Goal: Information Seeking & Learning: Learn about a topic

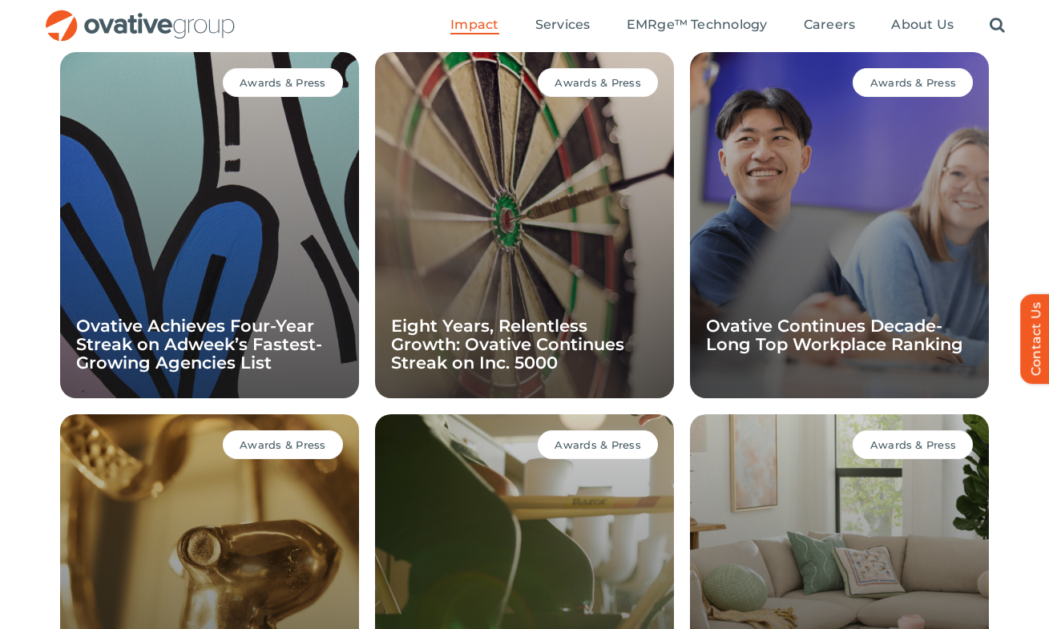
scroll to position [1059, 0]
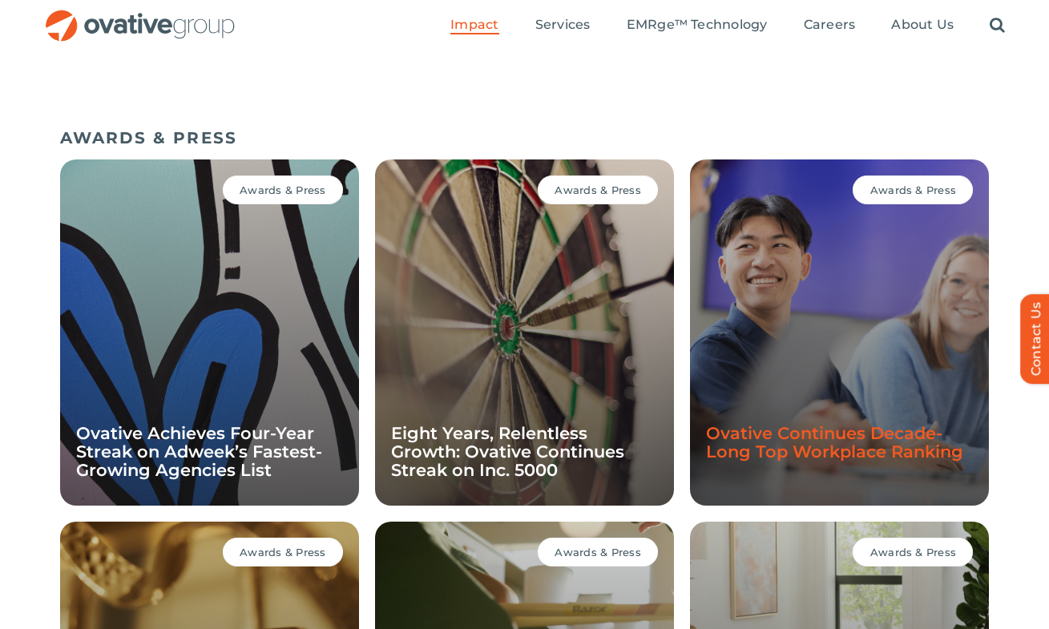
click at [776, 444] on link "Ovative Continues Decade-Long Top Workplace Ranking" at bounding box center [834, 442] width 257 height 38
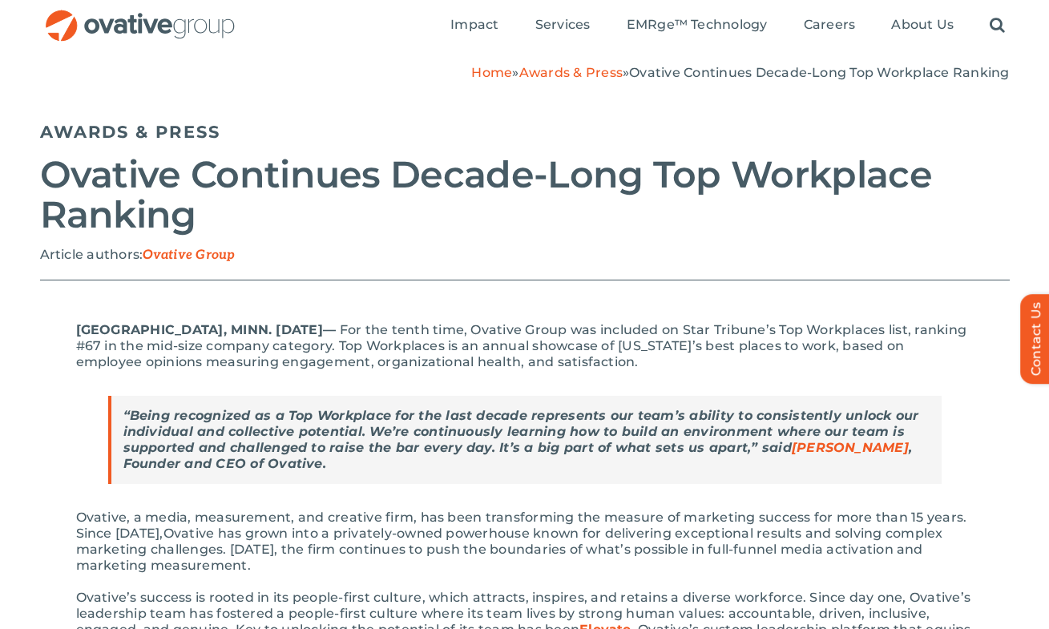
scroll to position [126, 0]
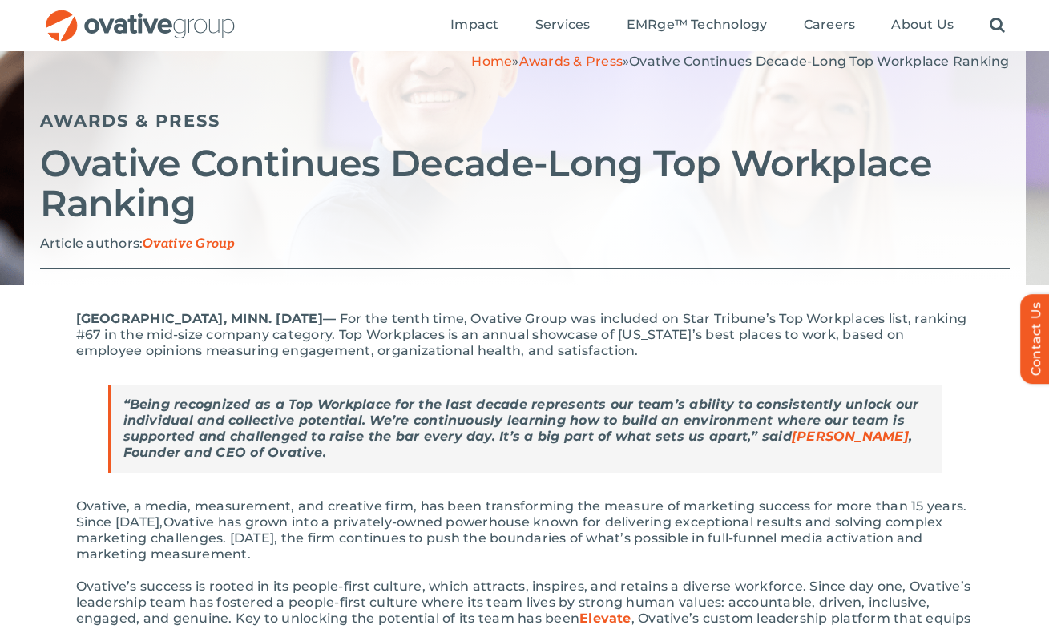
click at [294, 410] on strong "“Being recognized as a Top Workplace for the last decade represents our team’s …" at bounding box center [521, 428] width 796 height 63
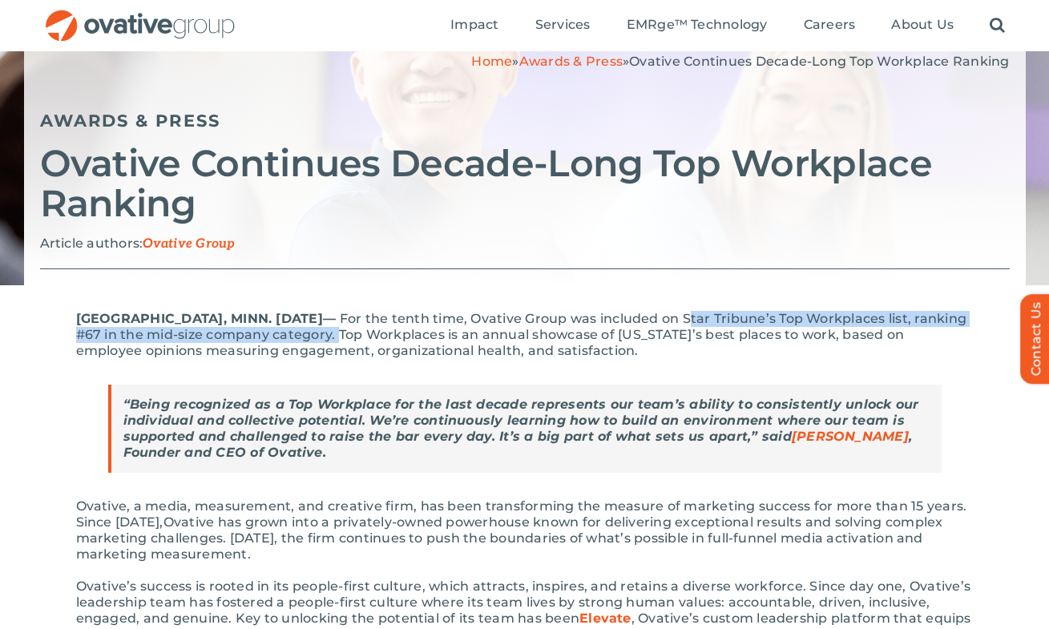
drag, startPoint x: 699, startPoint y: 315, endPoint x: 392, endPoint y: 336, distance: 307.6
click at [392, 336] on span "nth time, Ovative Group was included on Star Tribune’s Top Workplaces list, ran…" at bounding box center [521, 334] width 891 height 47
copy span "tar Tribune’s Top Workplaces list, ranking #67 in the mid-size company category."
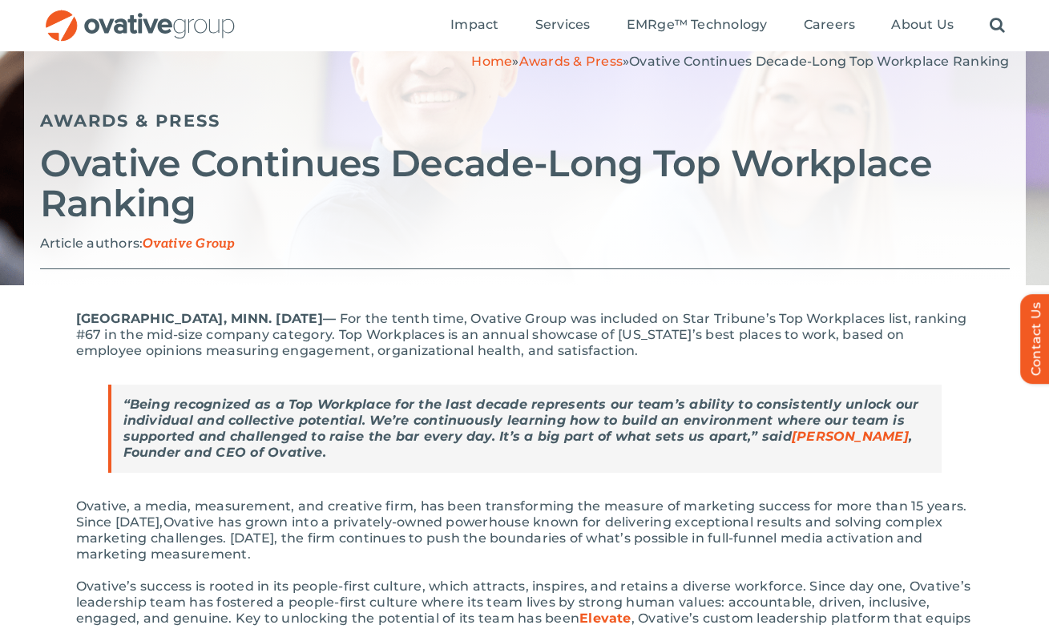
click at [699, 333] on span "nth time, Ovative Group was included on Star Tribune’s Top Workplaces list, ran…" at bounding box center [521, 334] width 891 height 47
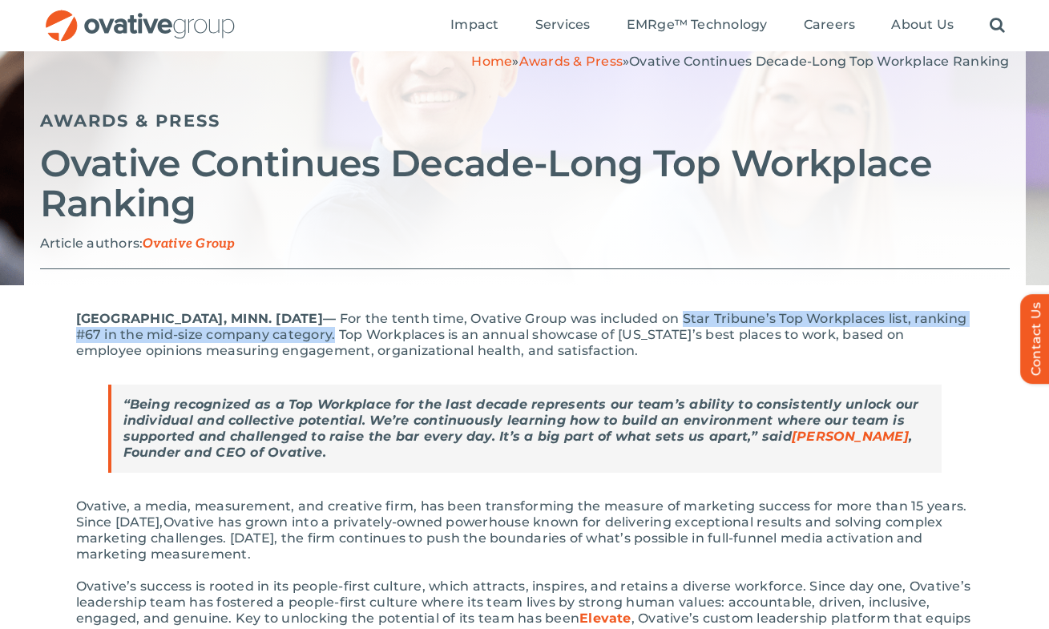
drag, startPoint x: 696, startPoint y: 322, endPoint x: 389, endPoint y: 337, distance: 307.3
click at [389, 337] on span "nth time, Ovative Group was included on Star Tribune’s Top Workplaces list, ran…" at bounding box center [521, 334] width 891 height 47
copy span "Star Tribune’s Top Workplaces list, ranking #67 in the mid-size company categor…"
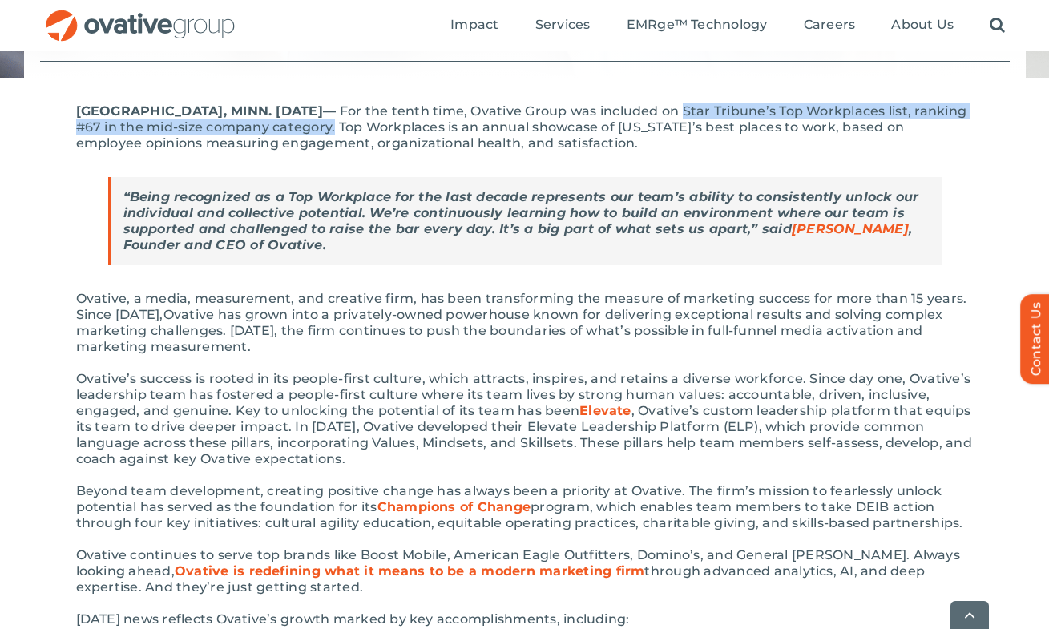
scroll to position [334, 0]
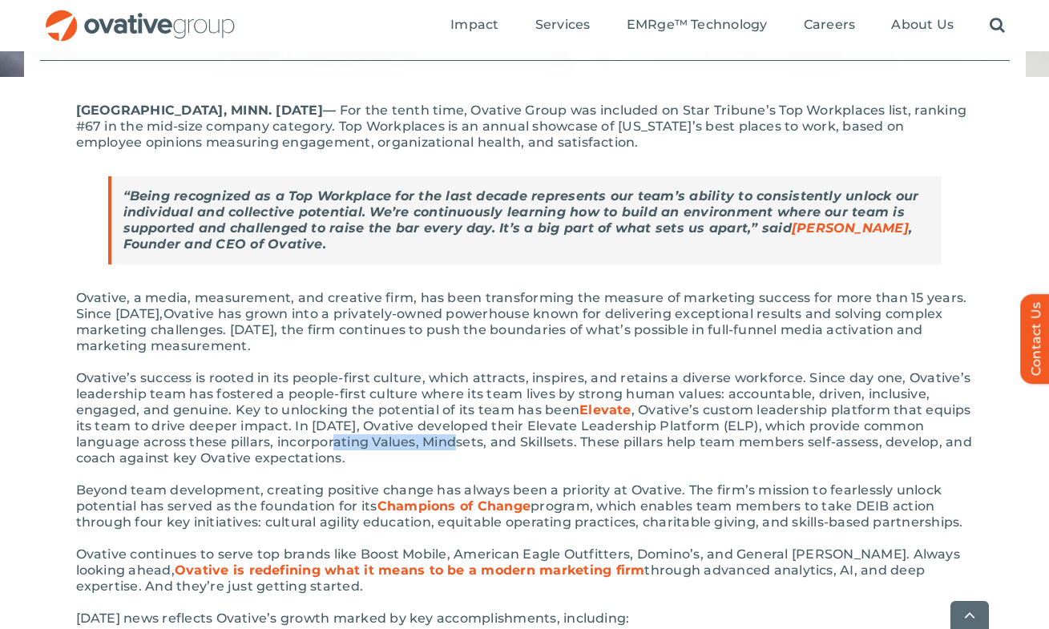
drag, startPoint x: 280, startPoint y: 438, endPoint x: 399, endPoint y: 437, distance: 119.4
click at [399, 438] on span ", Ovative’s custom leadership platform that equips its team to drive deeper imp…" at bounding box center [524, 433] width 896 height 63
click at [399, 437] on span ", Ovative’s custom leadership platform that equips its team to drive deeper imp…" at bounding box center [524, 433] width 896 height 63
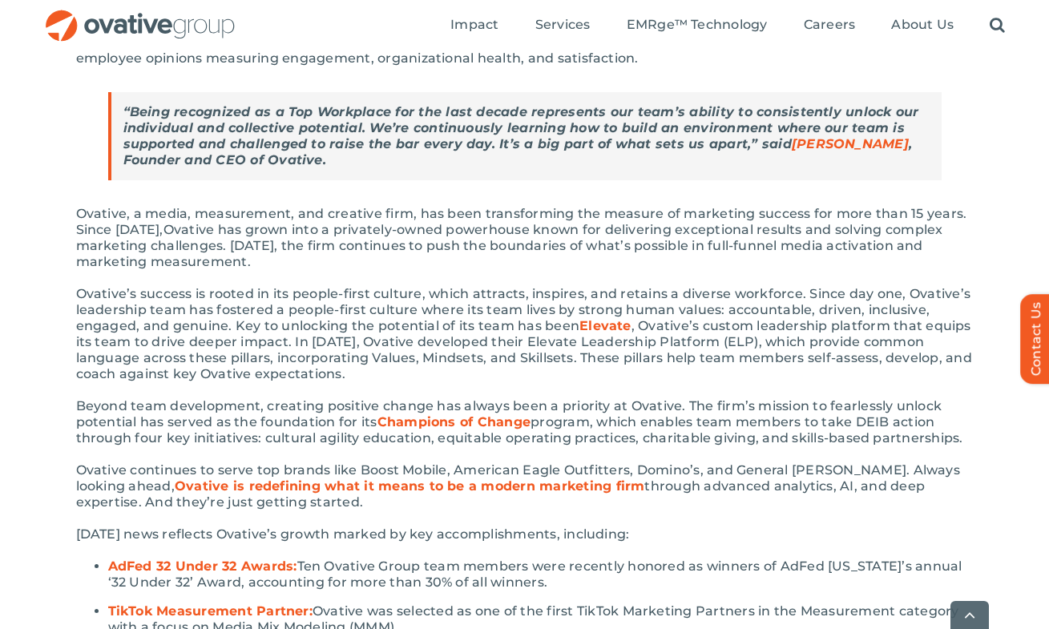
scroll to position [425, 0]
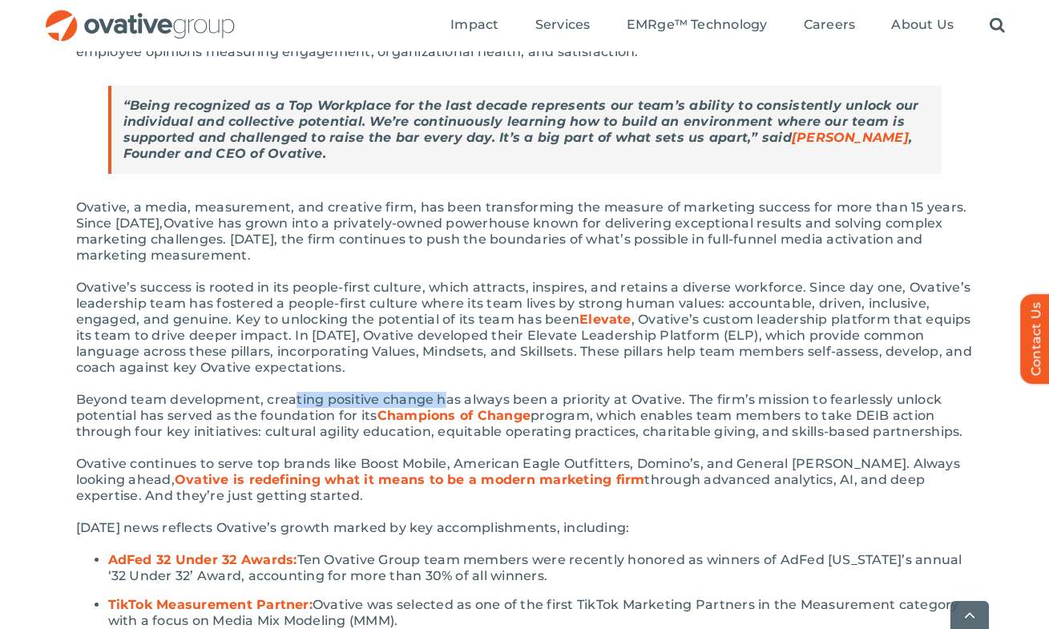
drag, startPoint x: 292, startPoint y: 400, endPoint x: 444, endPoint y: 400, distance: 152.3
click at [445, 400] on span "Beyond team development, creating positive change has always been a priority at…" at bounding box center [509, 407] width 866 height 31
click at [444, 400] on span "Beyond team development, creating positive change has always been a priority at…" at bounding box center [509, 407] width 866 height 31
drag, startPoint x: 78, startPoint y: 458, endPoint x: 231, endPoint y: 462, distance: 153.1
click at [231, 462] on span "Ovative continues to serve top brands like Boost Mobile, American Eagle Outfitt…" at bounding box center [518, 471] width 884 height 31
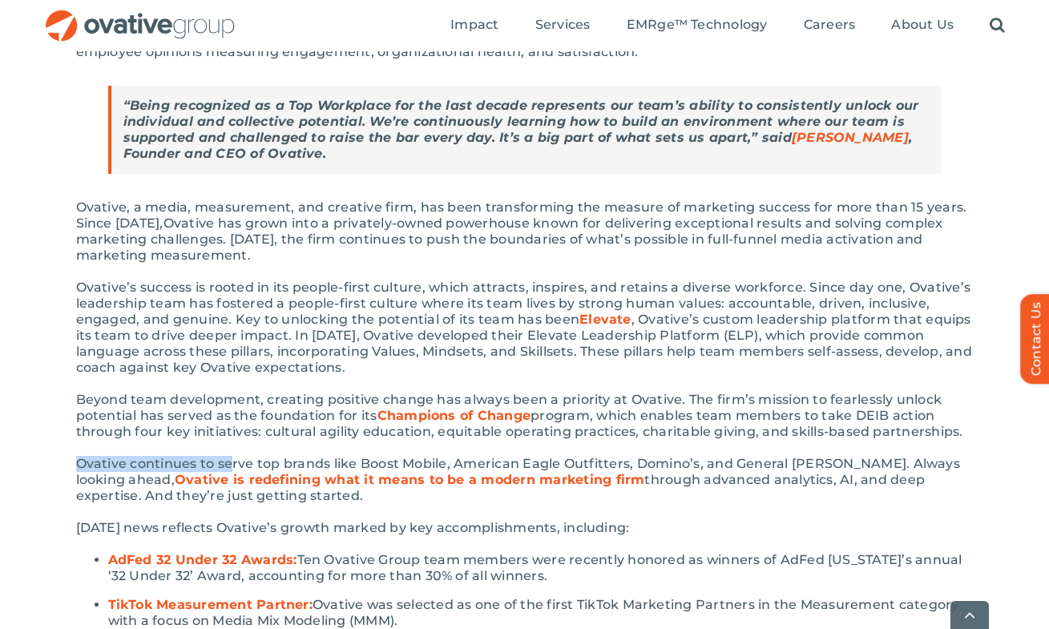
click at [231, 462] on span "Ovative continues to serve top brands like Boost Mobile, American Eagle Outfitt…" at bounding box center [518, 471] width 884 height 31
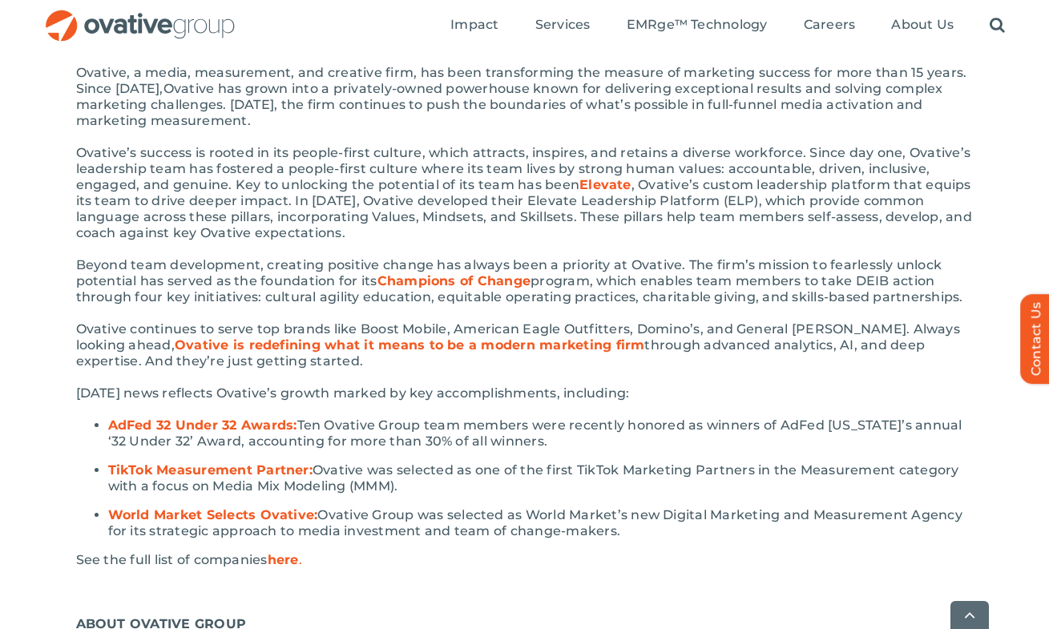
scroll to position [575, 0]
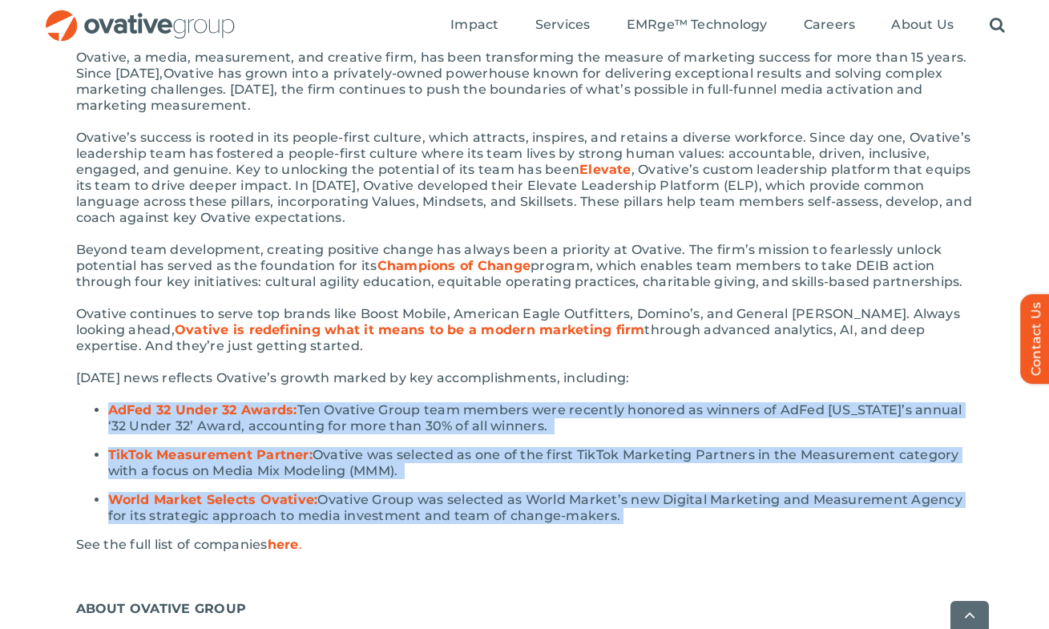
drag, startPoint x: 103, startPoint y: 406, endPoint x: 701, endPoint y: 531, distance: 610.7
click at [701, 531] on div "MINNEAPOLIS, MINN. June 16th, 2025 –– For the te nth time, Ovative Group was in…" at bounding box center [524, 335] width 897 height 947
copy div "AdFed 32 Under 32 Awards: Ten Ovative Group team members were recently honored …"
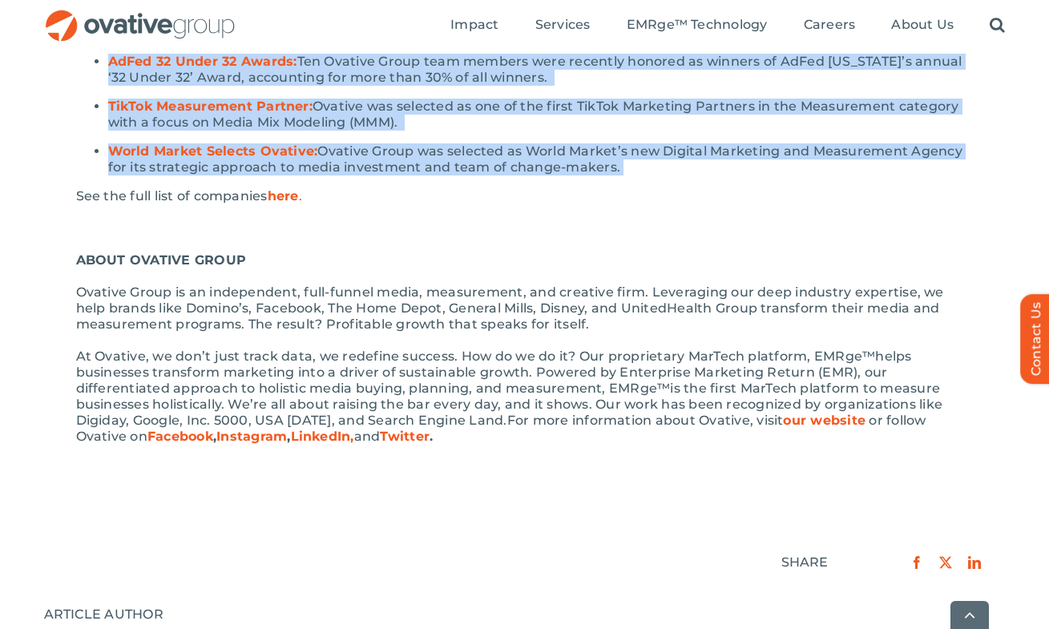
scroll to position [933, 0]
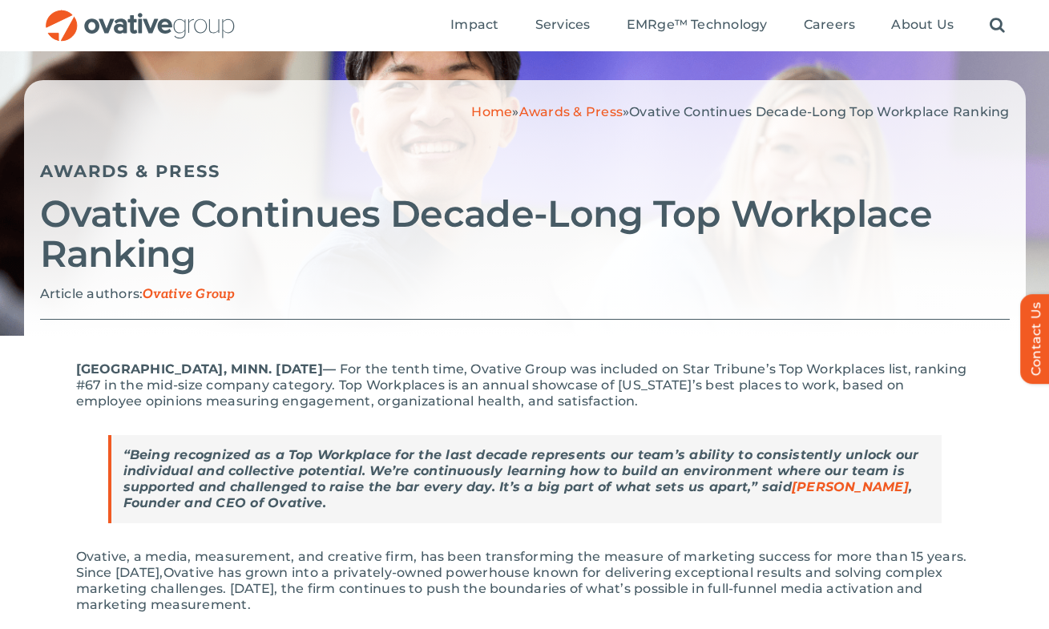
scroll to position [0, 0]
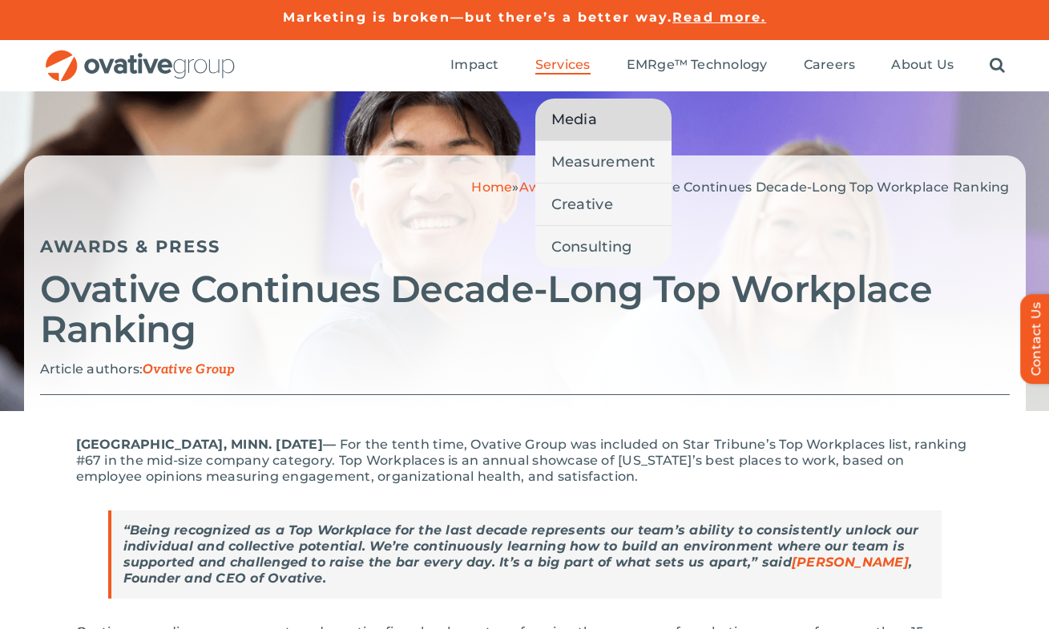
click at [568, 120] on span "Media" at bounding box center [574, 119] width 46 height 22
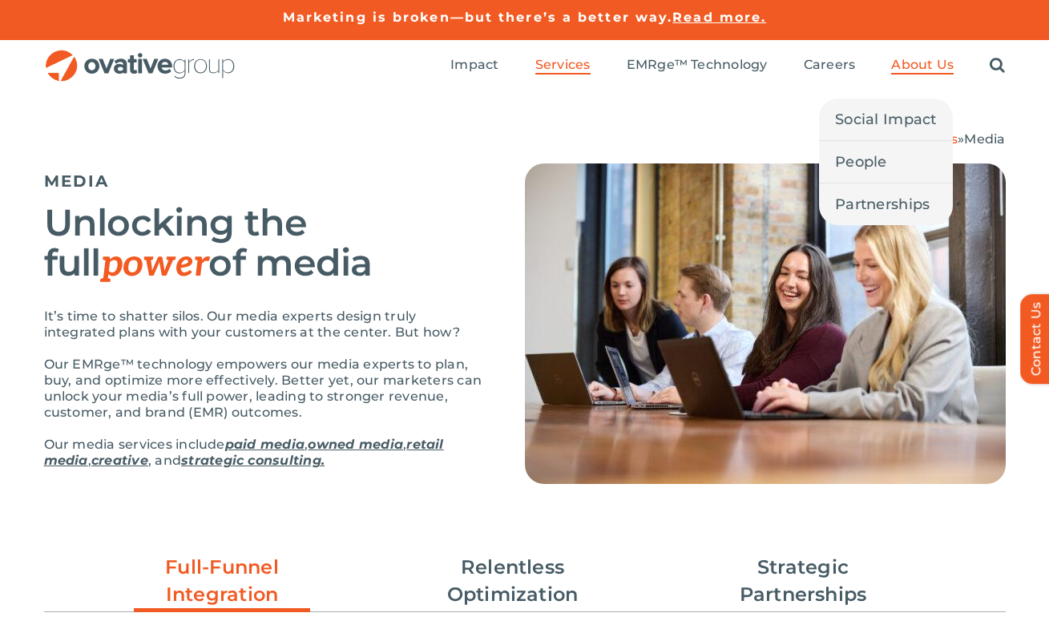
click at [905, 60] on span "About Us" at bounding box center [922, 65] width 63 height 16
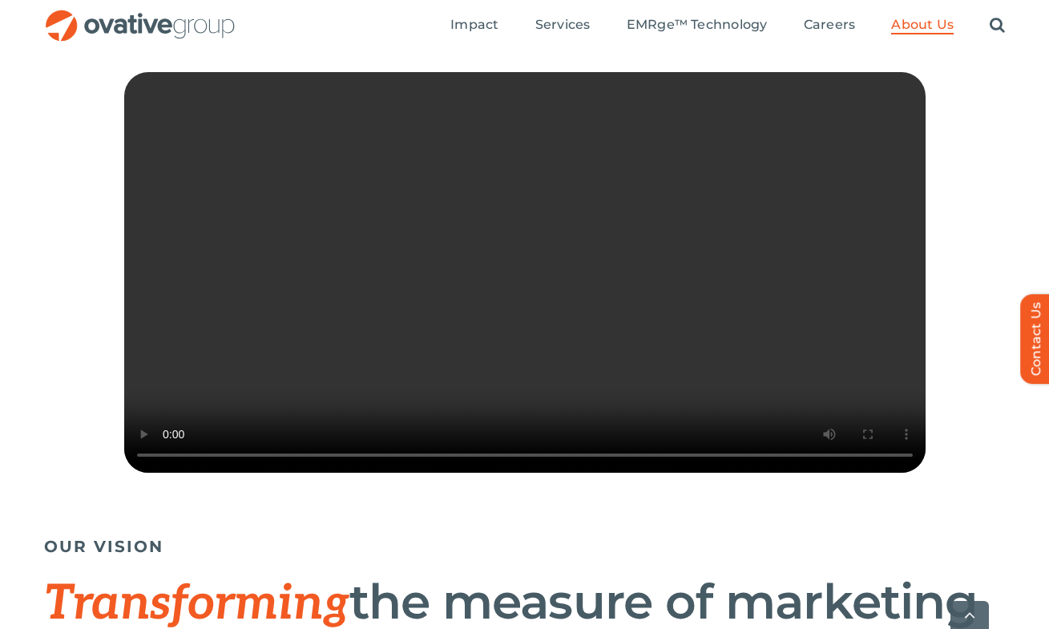
click at [470, 325] on video "Sorry, your browser doesn't support embedded videos." at bounding box center [524, 272] width 801 height 401
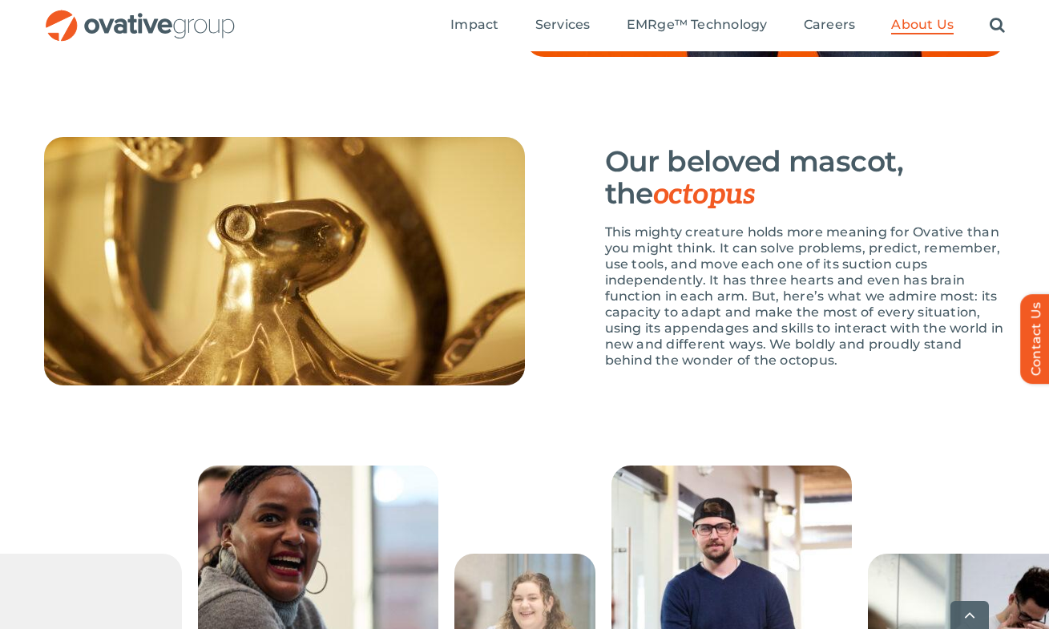
scroll to position [2335, 0]
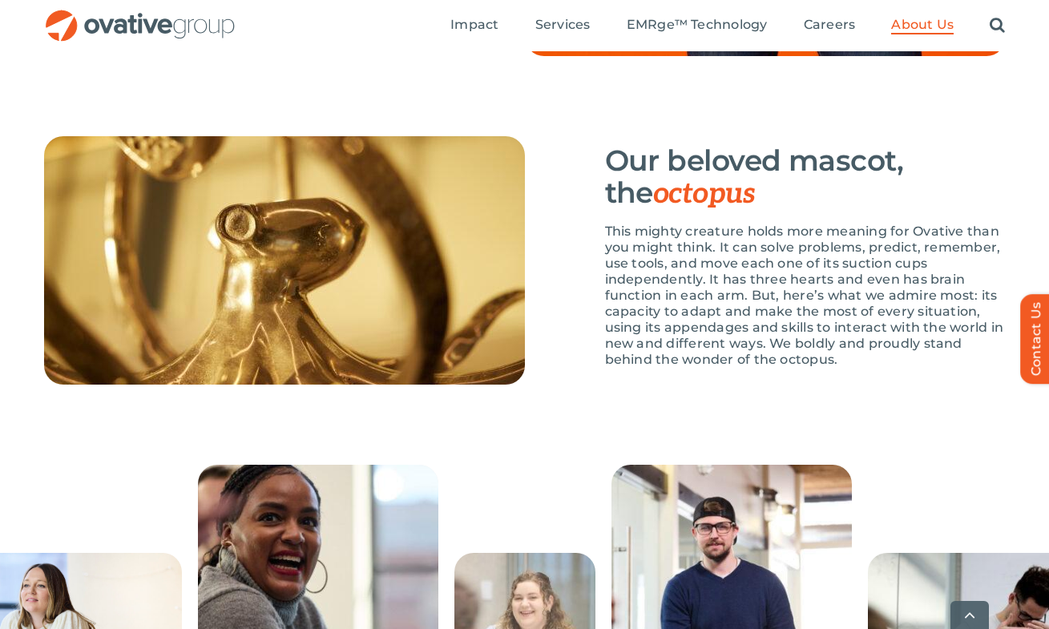
drag, startPoint x: 608, startPoint y: 280, endPoint x: 731, endPoint y: 289, distance: 122.9
click at [731, 289] on p "This mighty creature holds more meaning for Ovative than you might think. It ca…" at bounding box center [805, 296] width 401 height 144
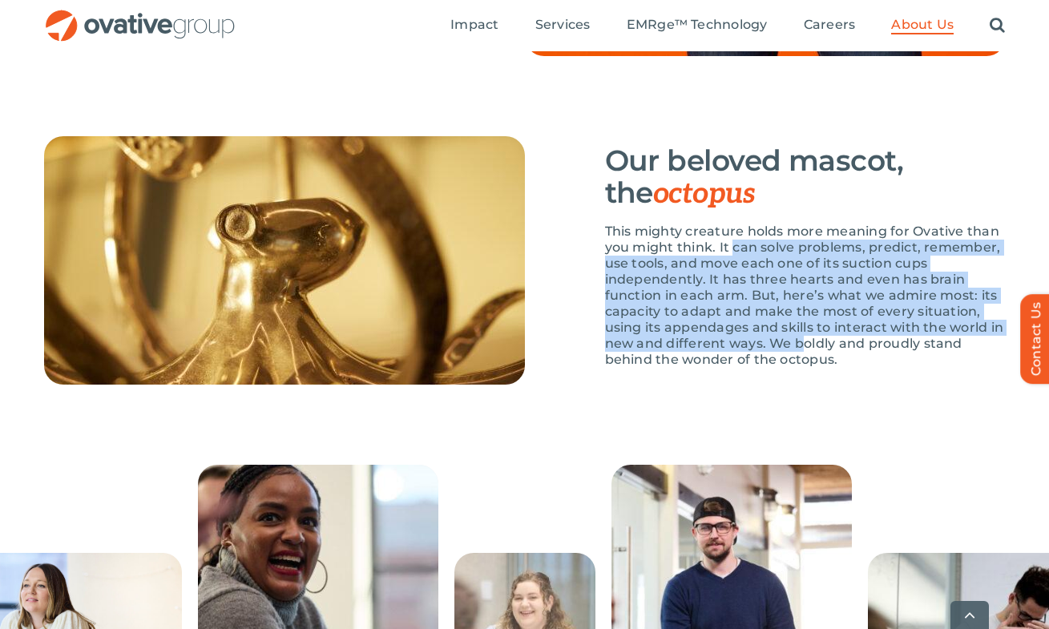
drag, startPoint x: 731, startPoint y: 289, endPoint x: 805, endPoint y: 387, distance: 122.9
click at [805, 368] on p "This mighty creature holds more meaning for Ovative than you might think. It ca…" at bounding box center [805, 296] width 401 height 144
click at [775, 368] on p "This mighty creature holds more meaning for Ovative than you might think. It ca…" at bounding box center [805, 296] width 401 height 144
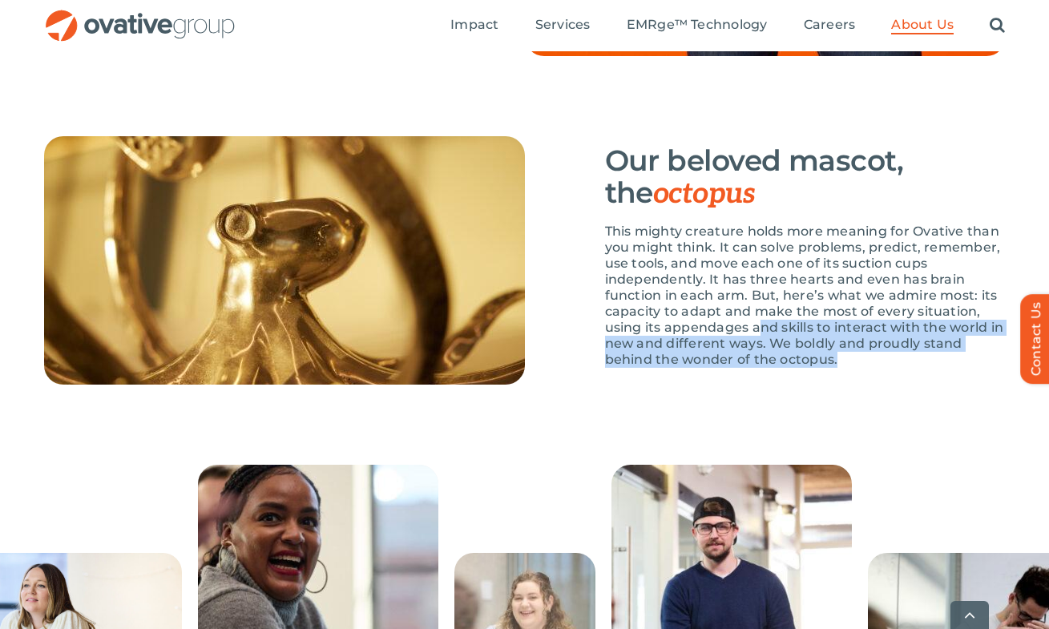
drag, startPoint x: 759, startPoint y: 381, endPoint x: 768, endPoint y: 428, distance: 47.3
click at [768, 385] on div "This mighty creature holds more meaning for Ovative than you might think. It ca…" at bounding box center [805, 305] width 401 height 162
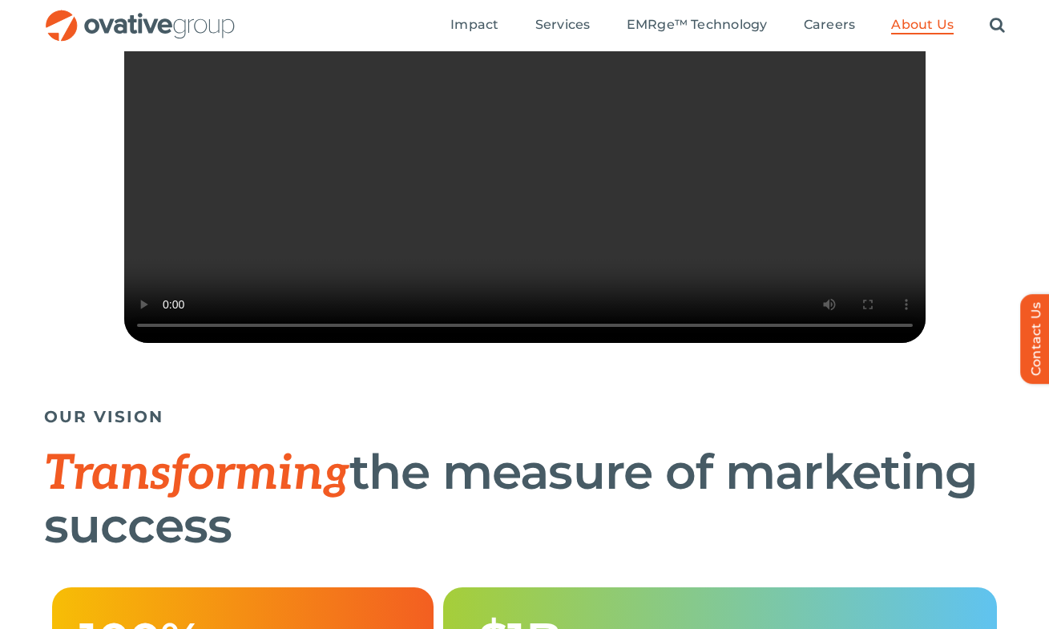
scroll to position [175, 0]
